Goal: Complete application form

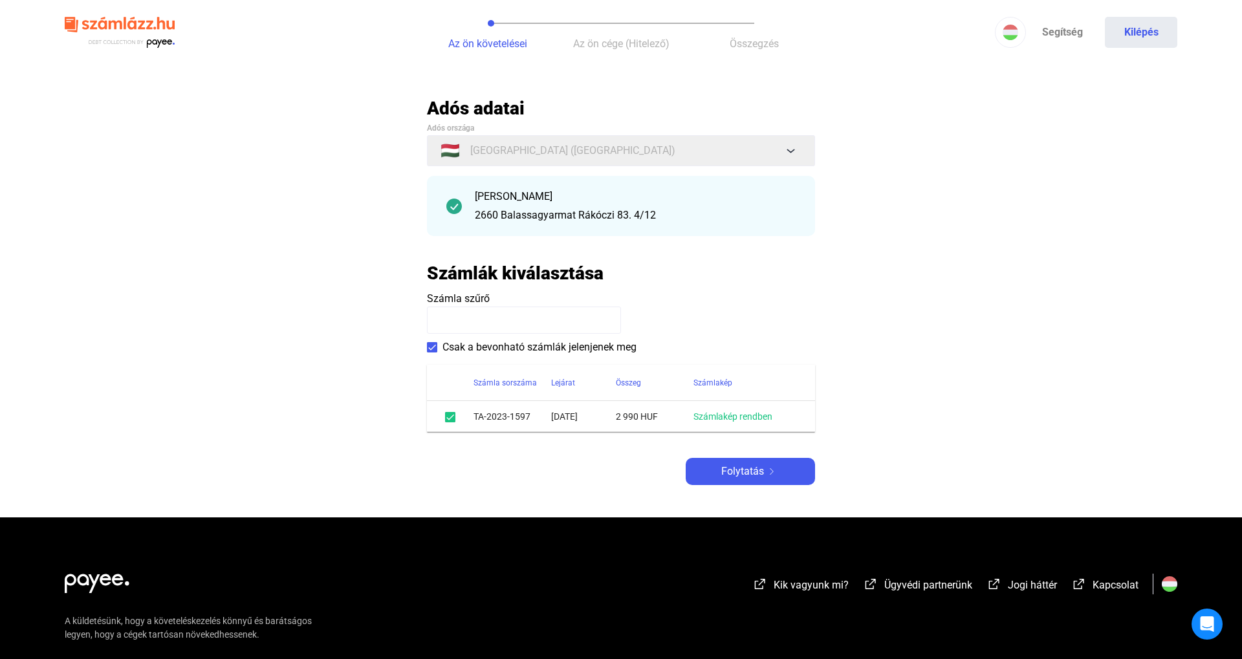
click at [724, 486] on main "Automatikusan mentve Adós adatai Adós országa 🇭🇺 [GEOGRAPHIC_DATA] ([GEOGRAPHIC…" at bounding box center [621, 307] width 1242 height 420
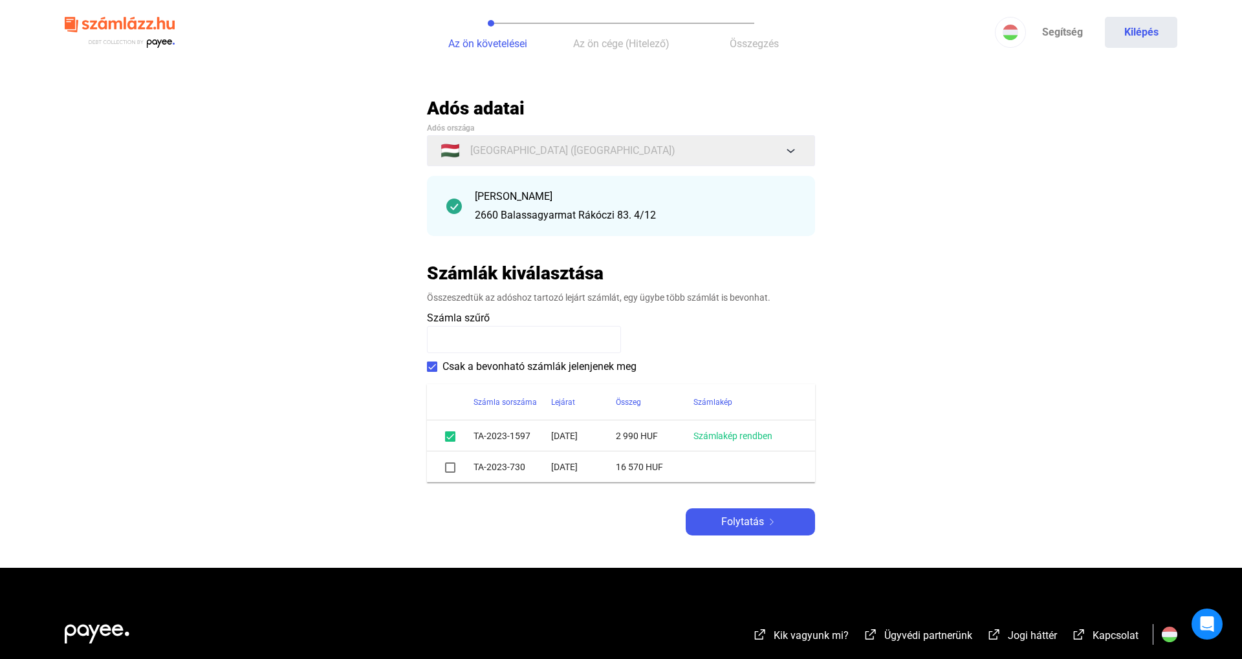
click at [623, 464] on td "16 570 HUF" at bounding box center [655, 466] width 78 height 31
click at [448, 469] on span at bounding box center [450, 467] width 10 height 10
click at [442, 465] on div at bounding box center [450, 467] width 16 height 16
click at [453, 468] on span at bounding box center [450, 467] width 10 height 10
click at [756, 528] on span "Folytatás" at bounding box center [742, 522] width 43 height 16
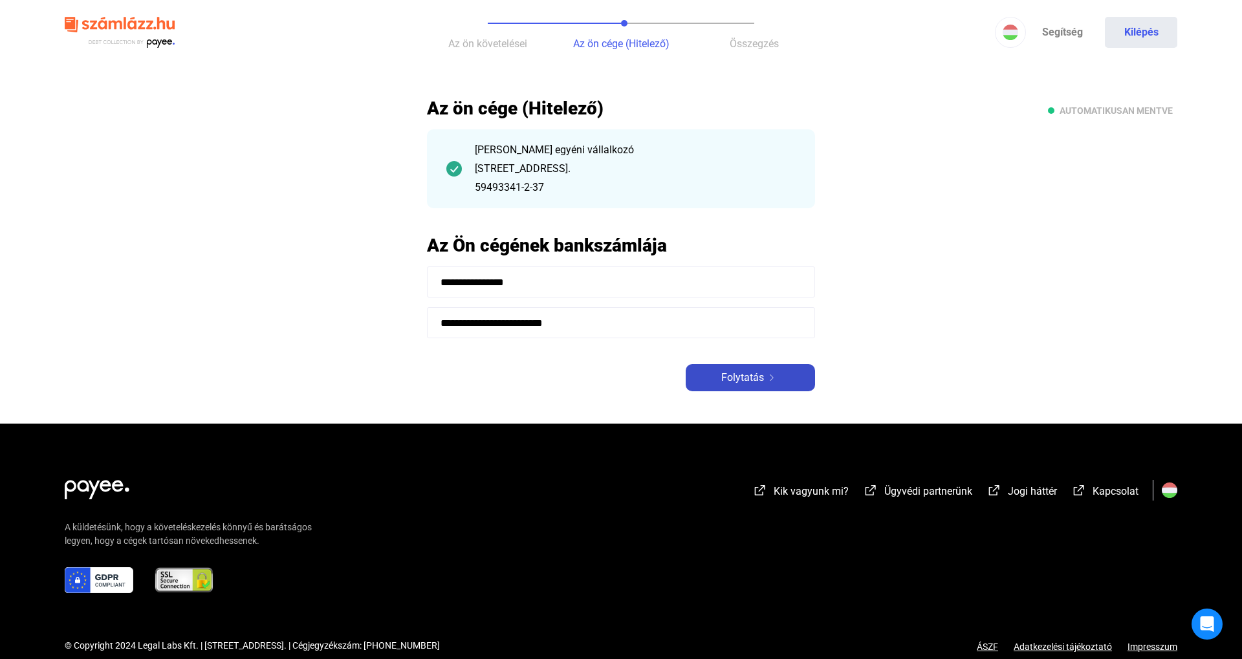
click at [761, 371] on span "Folytatás" at bounding box center [742, 378] width 43 height 16
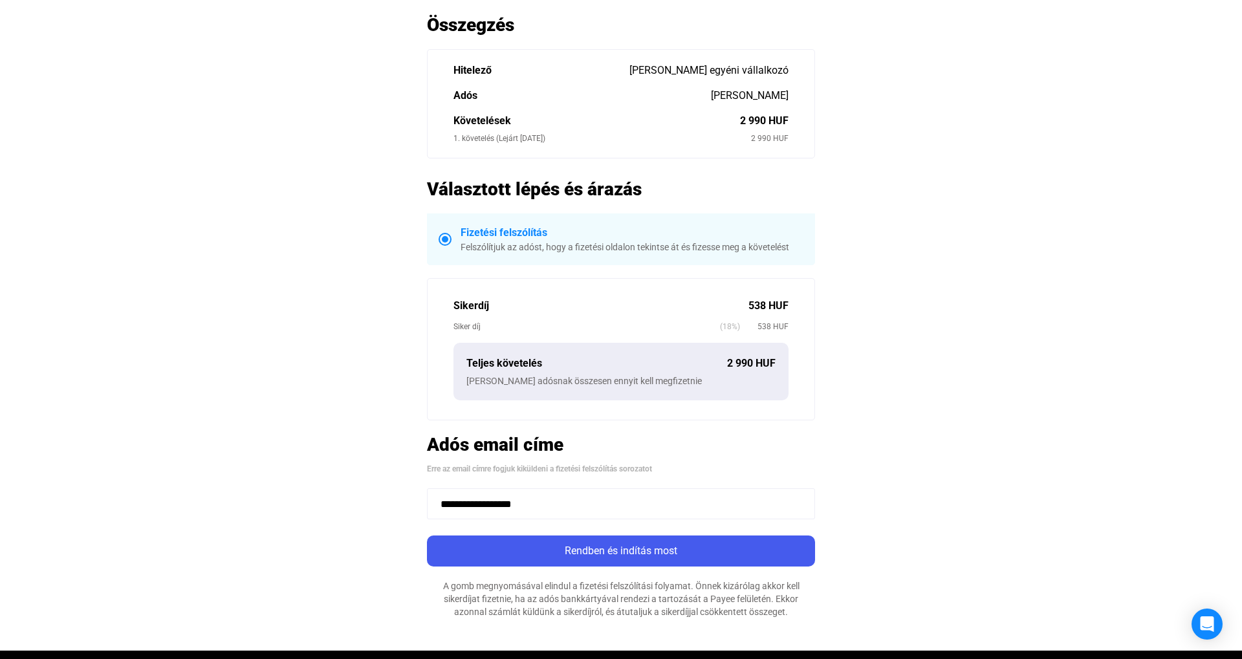
scroll to position [175, 0]
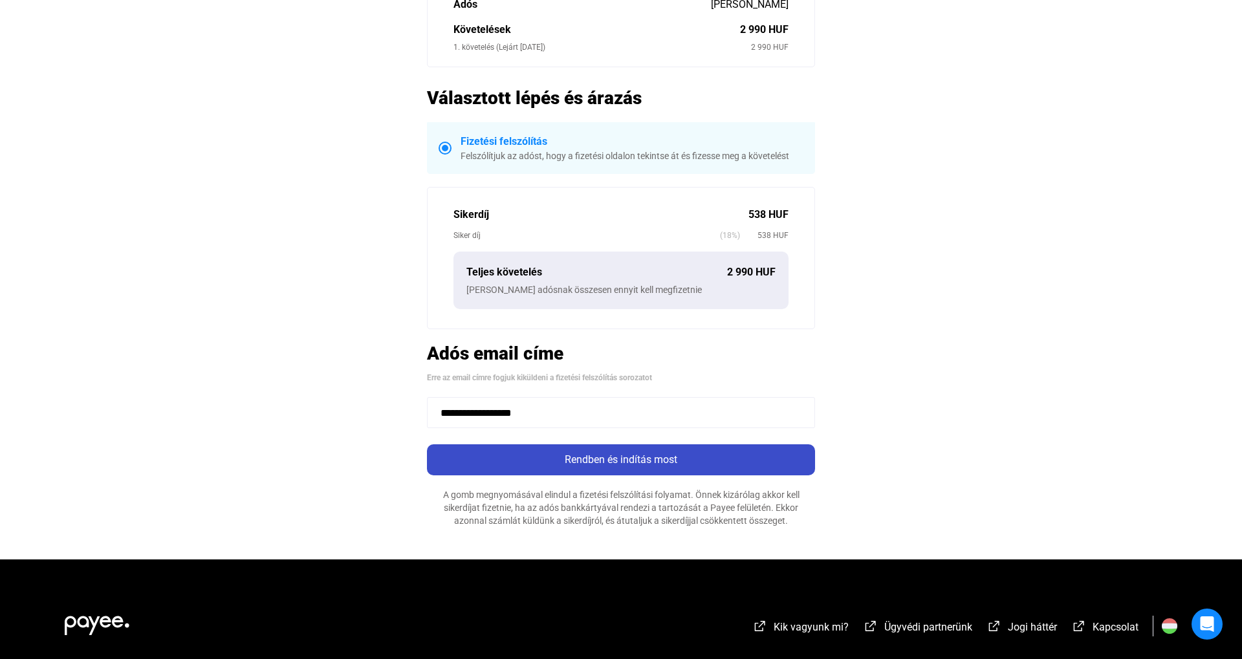
click at [633, 466] on div "Rendben és indítás most" at bounding box center [621, 460] width 380 height 16
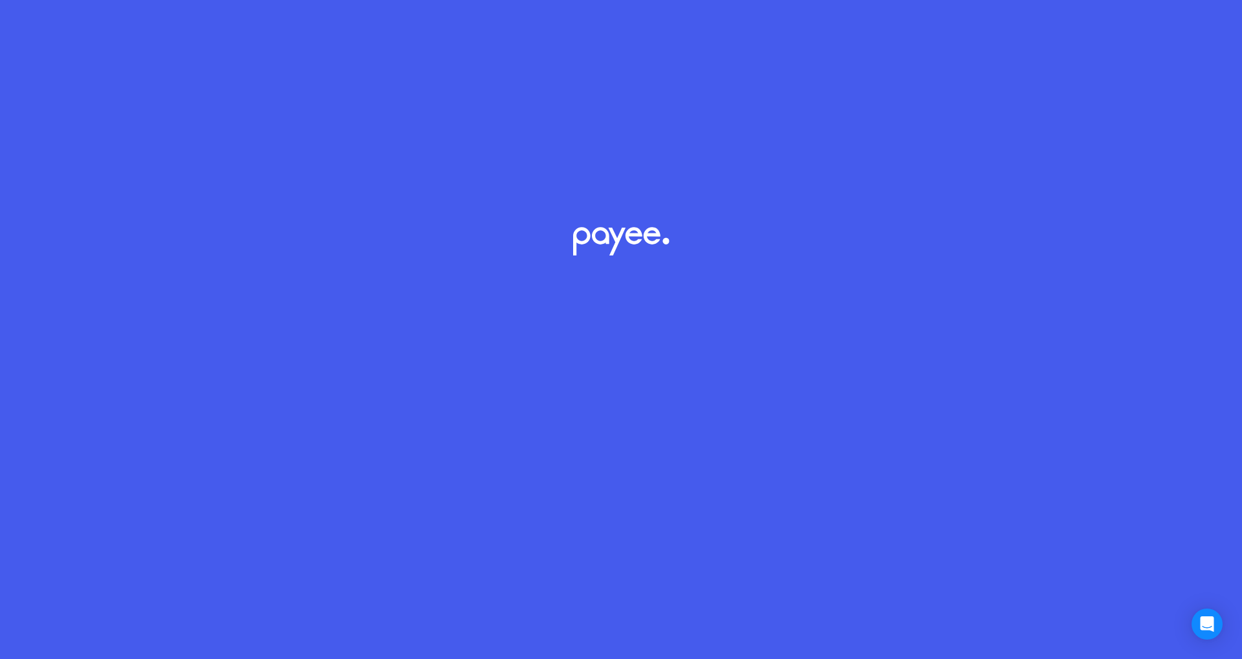
click at [633, 459] on div at bounding box center [621, 329] width 1242 height 659
